Goal: Information Seeking & Learning: Learn about a topic

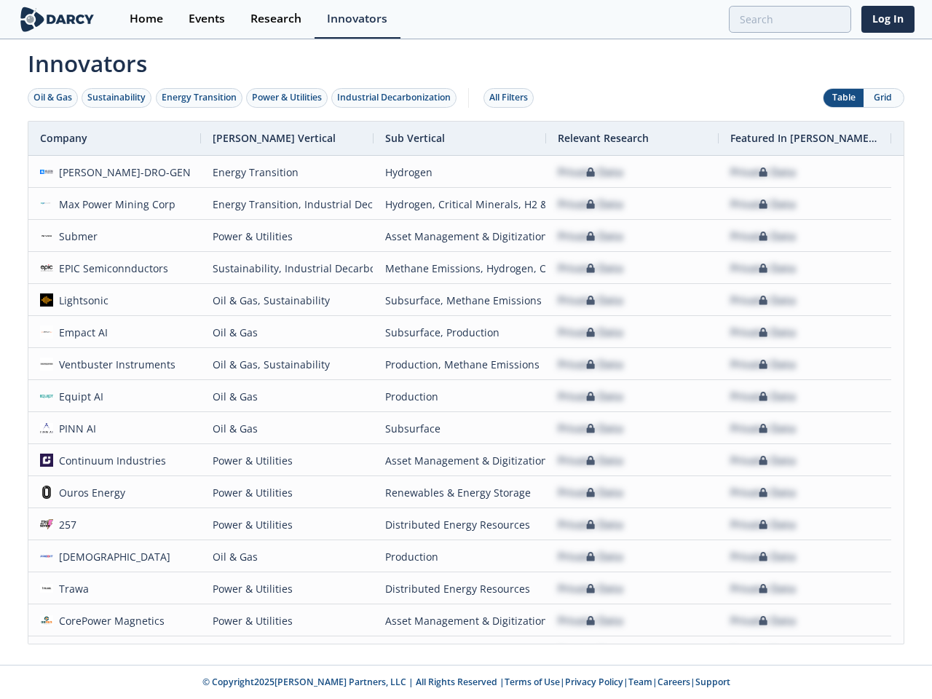
click at [53, 98] on div "Oil & Gas" at bounding box center [52, 97] width 39 height 13
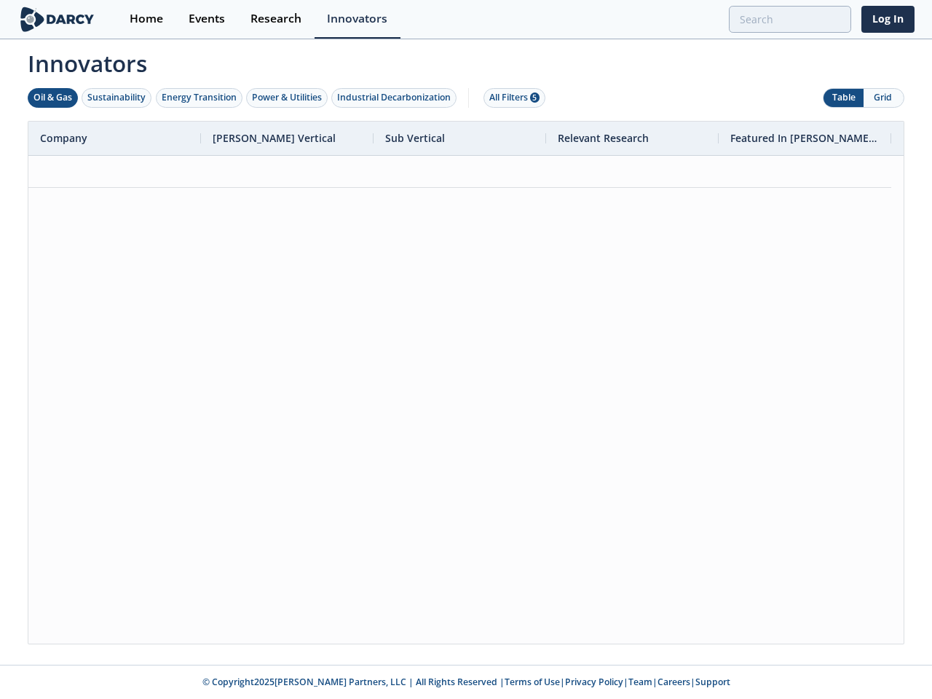
click at [117, 98] on div "Sustainability" at bounding box center [116, 97] width 58 height 13
click at [200, 98] on div "Energy Transition" at bounding box center [199, 97] width 75 height 13
click at [288, 98] on div "Power & Utilities" at bounding box center [287, 97] width 70 height 13
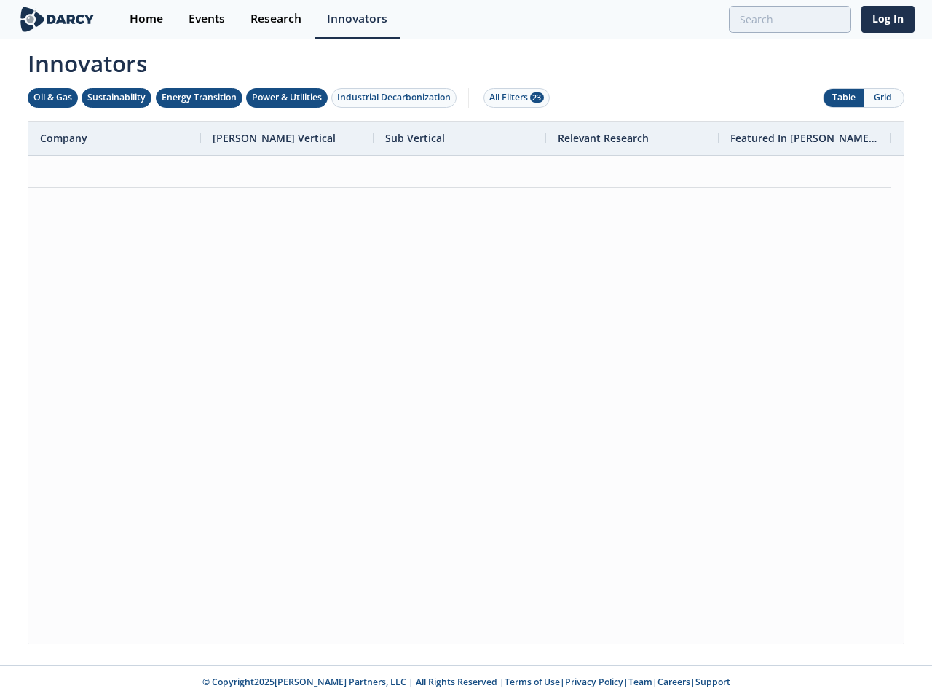
click at [397, 98] on div "Industrial Decarbonization" at bounding box center [394, 97] width 114 height 13
click at [513, 98] on div "All Filters 28" at bounding box center [516, 97] width 55 height 13
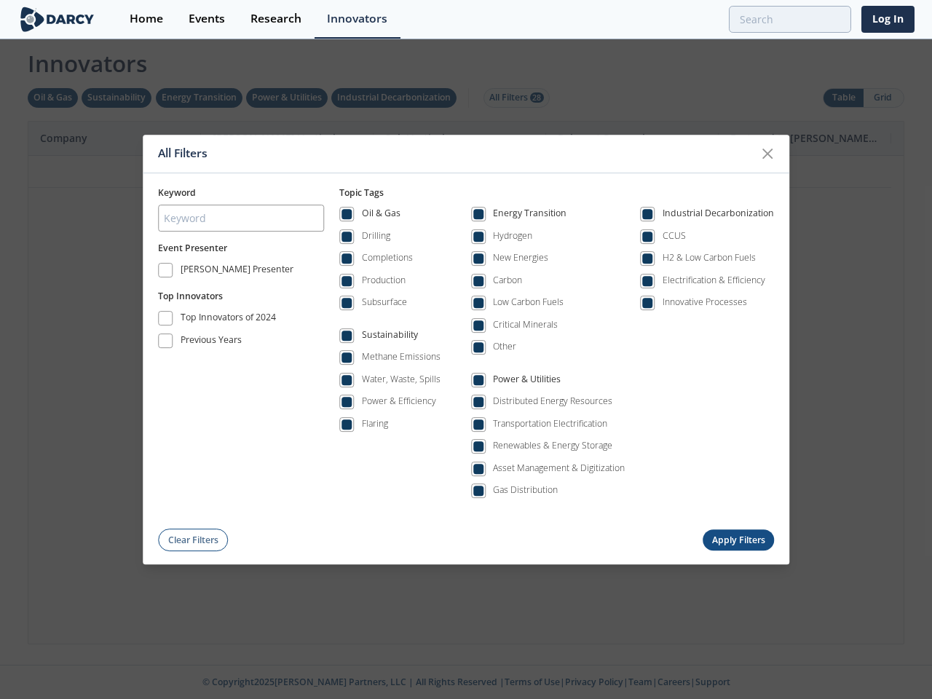
click at [843, 98] on div "All Filters Keyword Event Presenter [PERSON_NAME] Presenter Top Innovators Top …" at bounding box center [466, 349] width 932 height 699
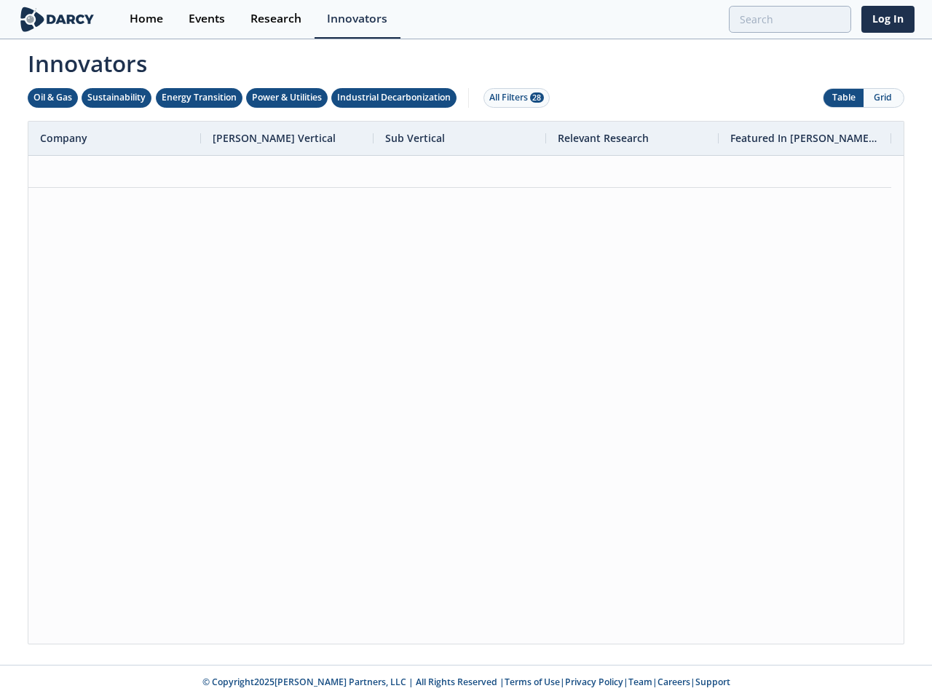
click at [883, 98] on button "Grid" at bounding box center [884, 98] width 40 height 18
